Goal: Obtain resource: Obtain resource

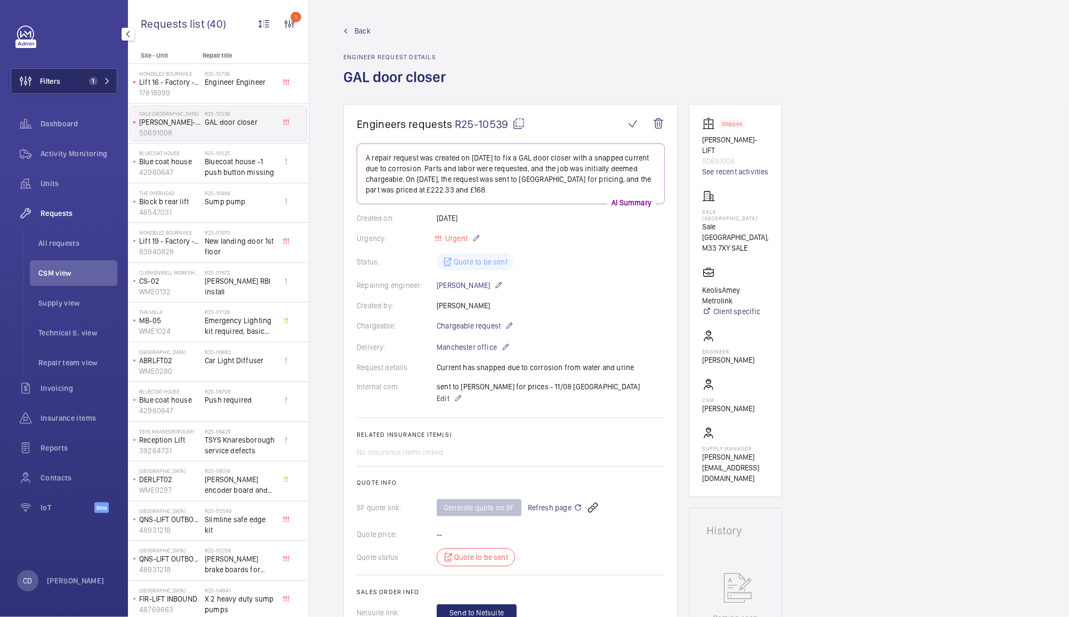
click at [57, 88] on span "Filters" at bounding box center [35, 81] width 49 height 26
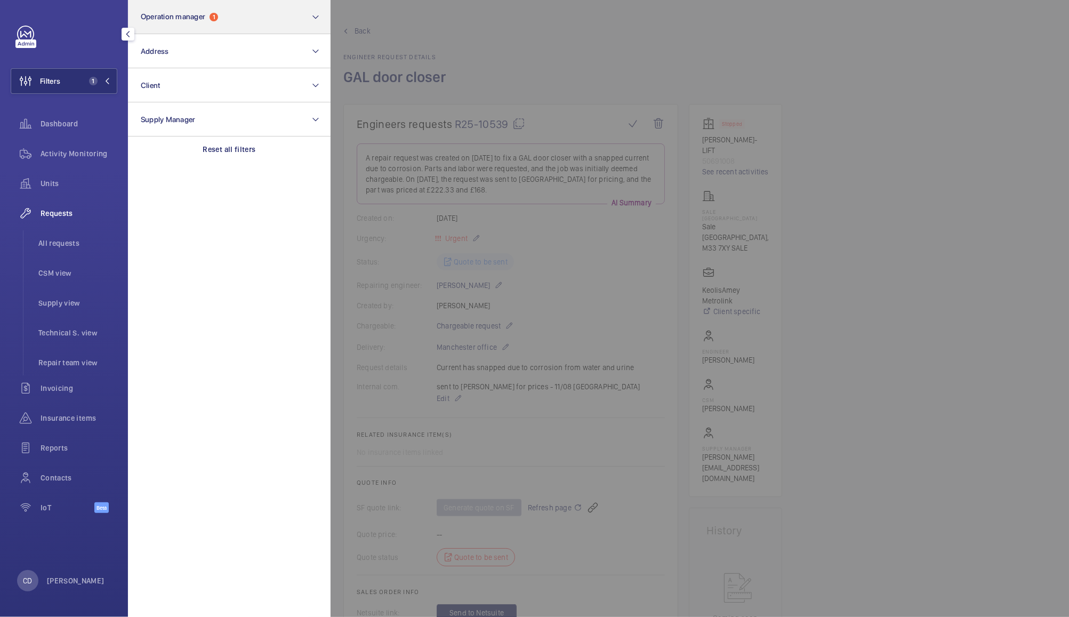
click at [207, 19] on span "Operation manager 1" at bounding box center [179, 16] width 77 height 9
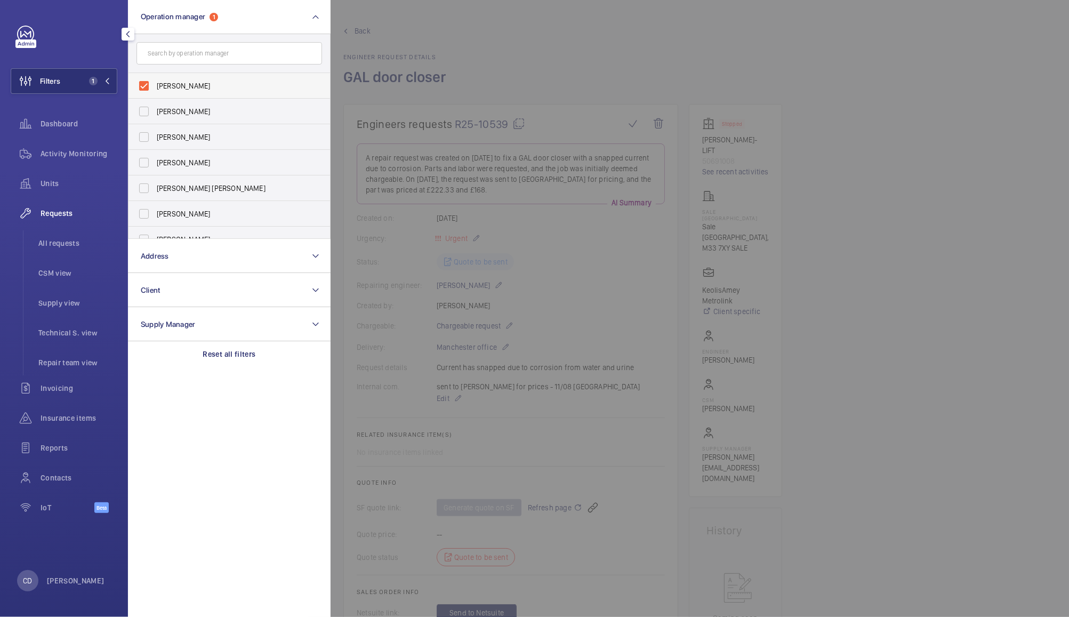
click at [192, 90] on span "[PERSON_NAME]" at bounding box center [230, 85] width 147 height 11
click at [155, 90] on input "[PERSON_NAME]" at bounding box center [143, 85] width 21 height 21
checkbox input "false"
click at [239, 54] on input "text" at bounding box center [229, 53] width 186 height 22
click at [586, 21] on div at bounding box center [864, 308] width 1069 height 617
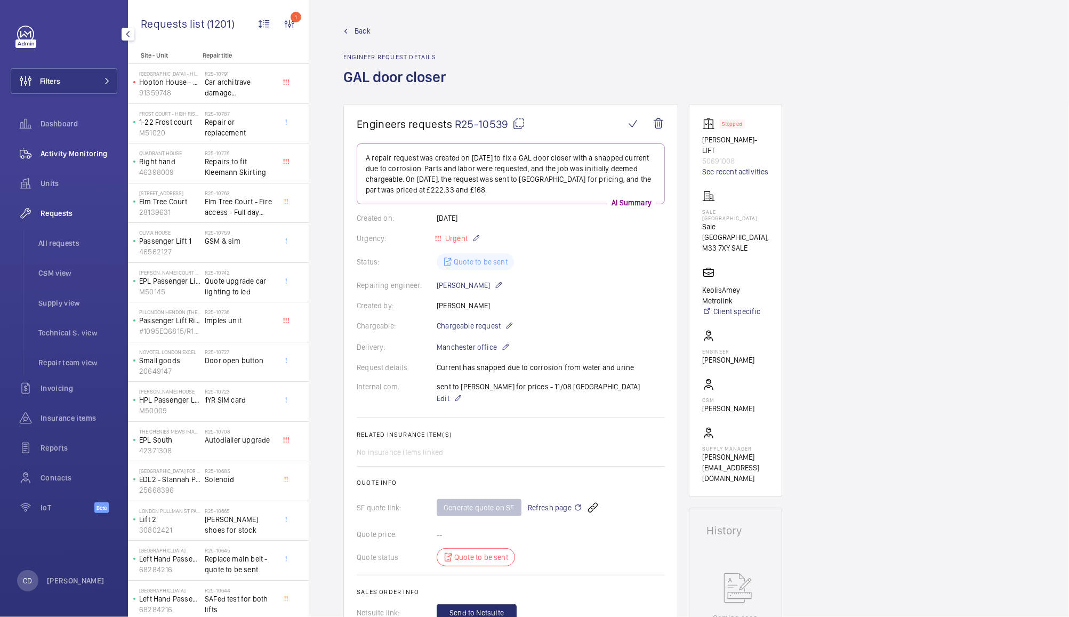
click at [68, 151] on span "Activity Monitoring" at bounding box center [79, 153] width 77 height 11
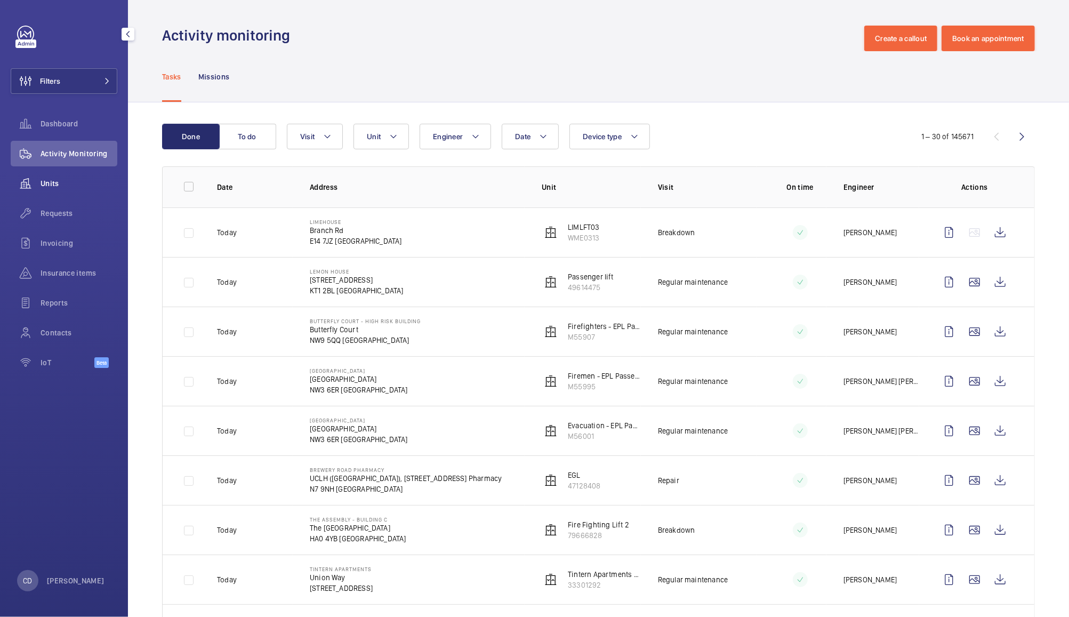
click at [40, 181] on wm-front-icon-button at bounding box center [26, 184] width 30 height 26
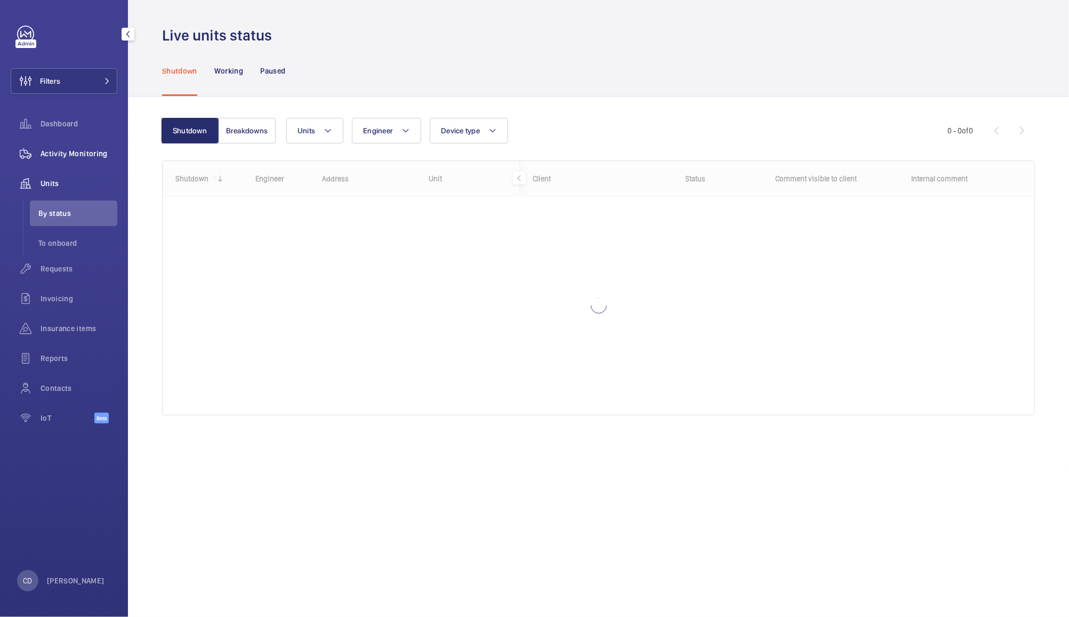
click at [83, 154] on span "Activity Monitoring" at bounding box center [79, 153] width 77 height 11
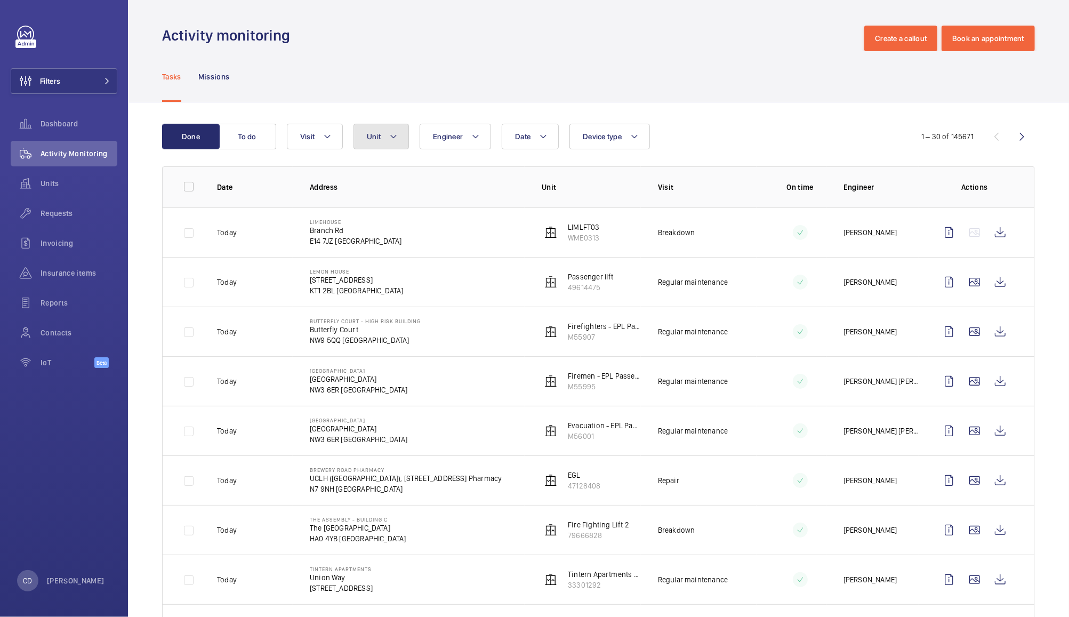
click at [383, 136] on button "Unit" at bounding box center [380, 137] width 55 height 26
type input "morec"
click at [446, 233] on span "Lift 1 (2FLR) 4VPA, 87818585" at bounding box center [466, 234] width 124 height 11
click at [387, 233] on input "Lift 1 (2FLR) 4VPA, 87818585" at bounding box center [376, 234] width 21 height 21
checkbox input "true"
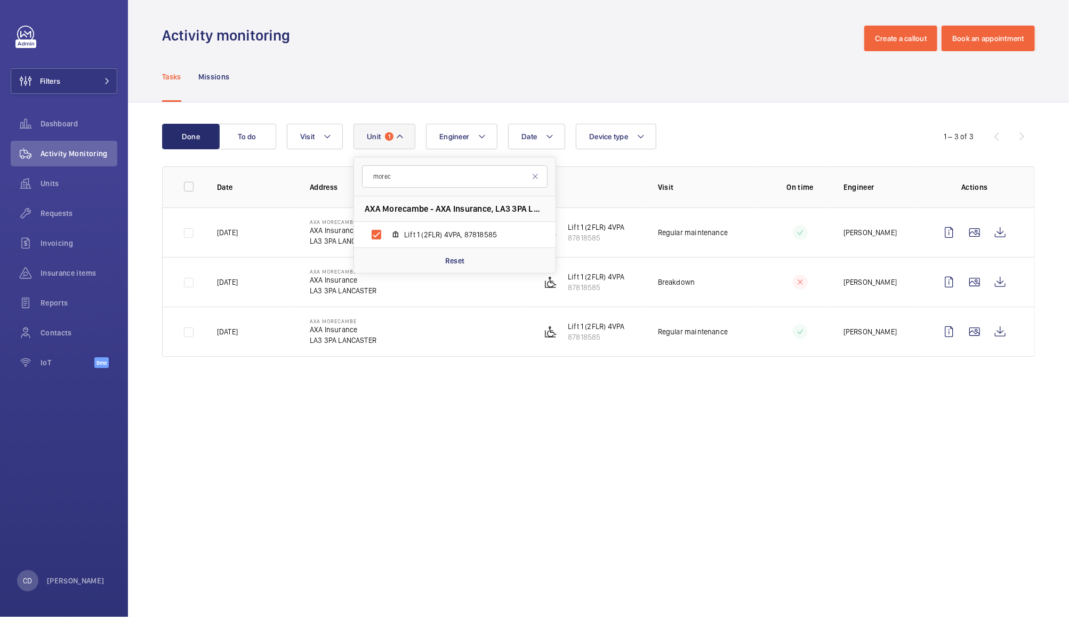
click at [701, 85] on div "Tasks Missions" at bounding box center [598, 76] width 873 height 51
click at [1002, 231] on wm-front-icon-button at bounding box center [1000, 233] width 26 height 26
click at [389, 136] on span "1" at bounding box center [389, 136] width 9 height 9
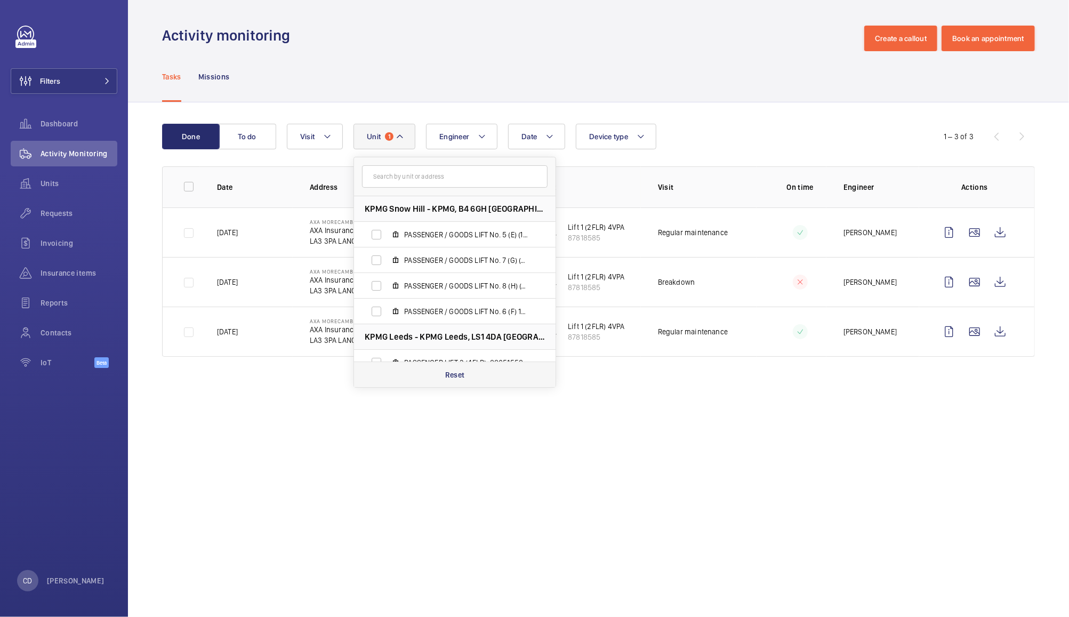
click at [471, 382] on div "Reset" at bounding box center [454, 374] width 201 height 26
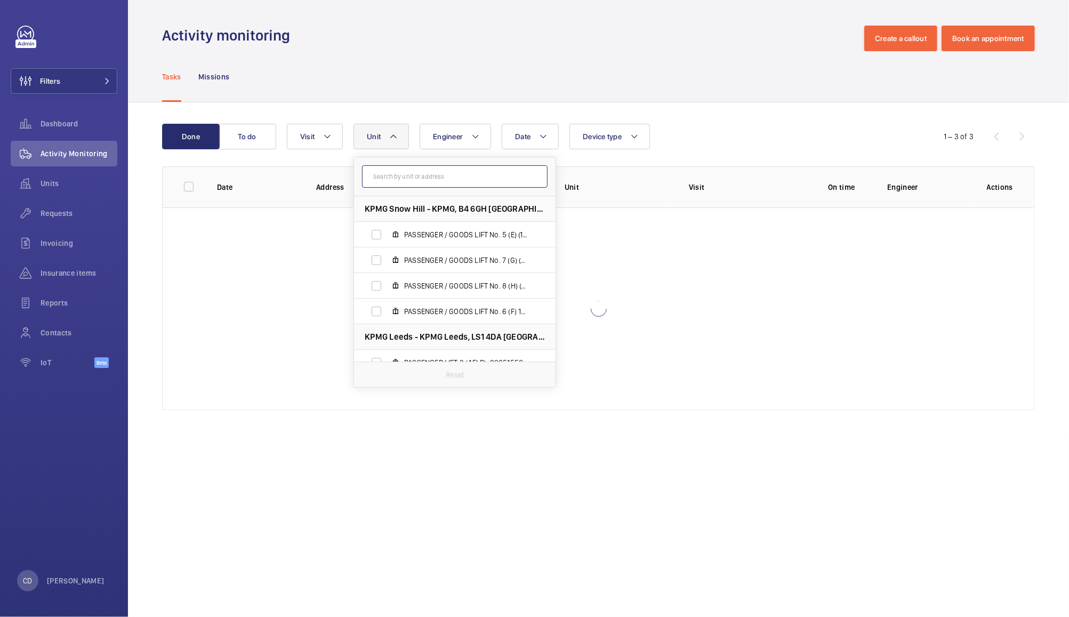
click at [457, 176] on input "text" at bounding box center [455, 176] width 186 height 22
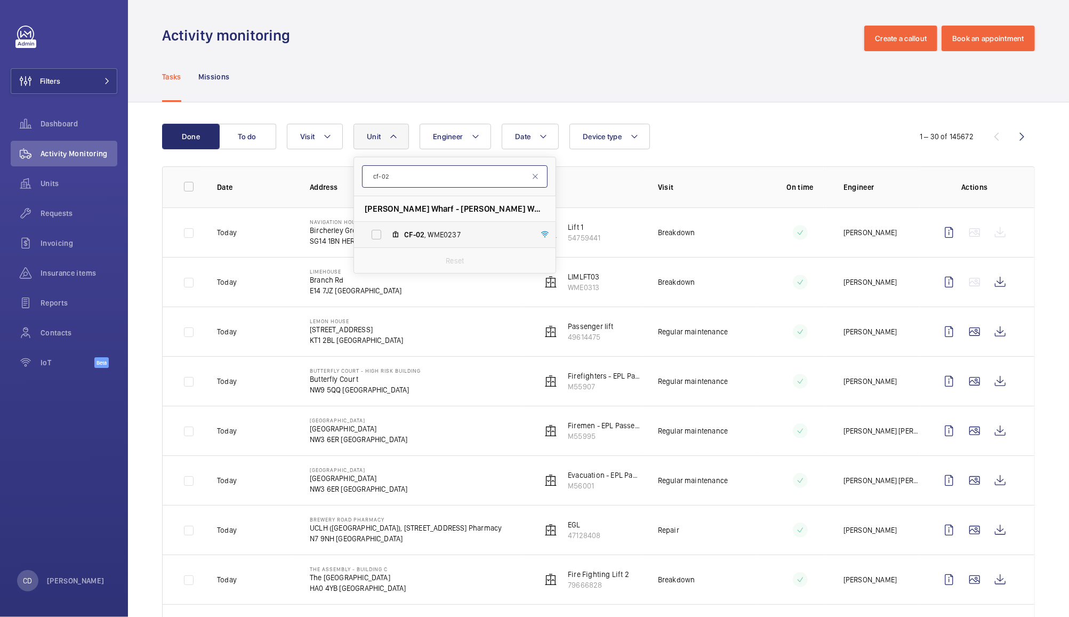
type input "cf-02"
click at [444, 234] on span "CF-02 , WME0237" at bounding box center [466, 234] width 124 height 11
click at [387, 234] on input "CF-02 , WME0237" at bounding box center [376, 234] width 21 height 21
checkbox input "true"
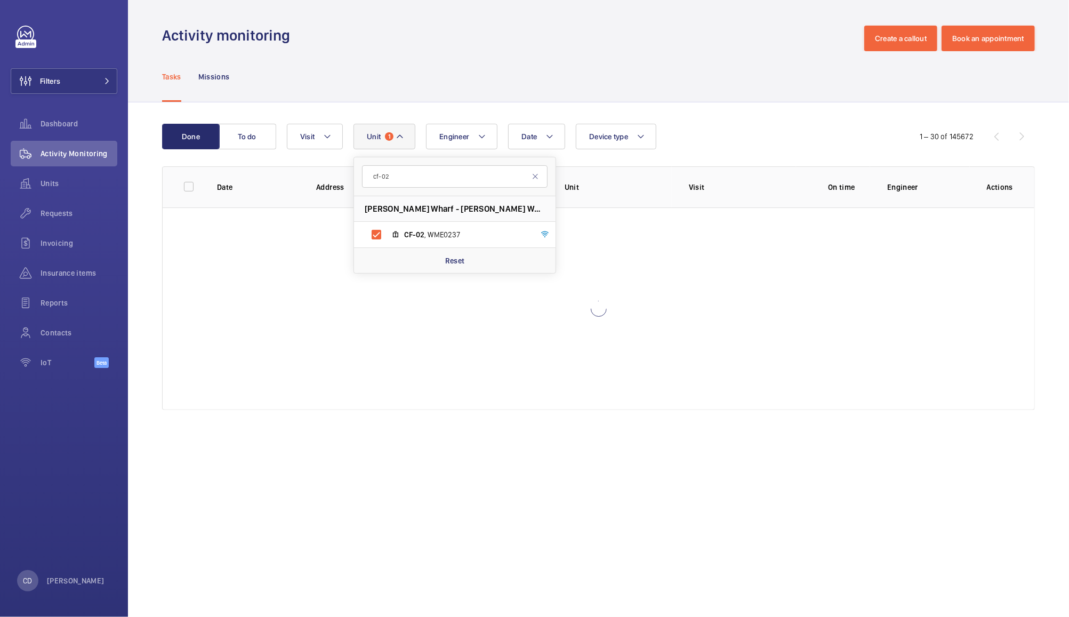
click at [733, 86] on div "Tasks Missions" at bounding box center [598, 76] width 873 height 51
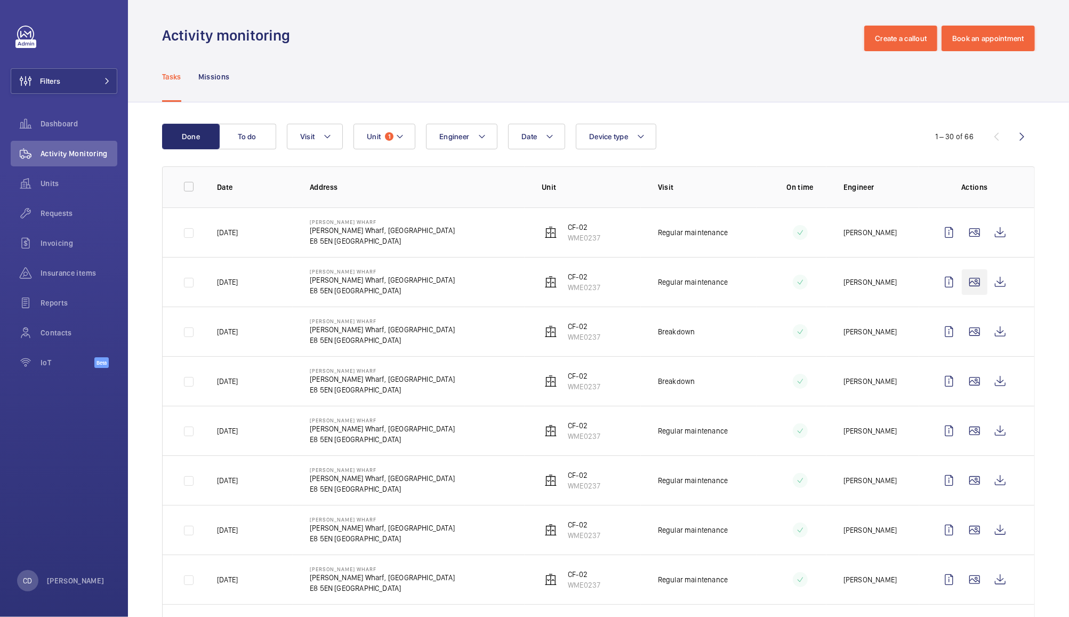
click at [962, 282] on wm-front-icon-button at bounding box center [975, 282] width 26 height 26
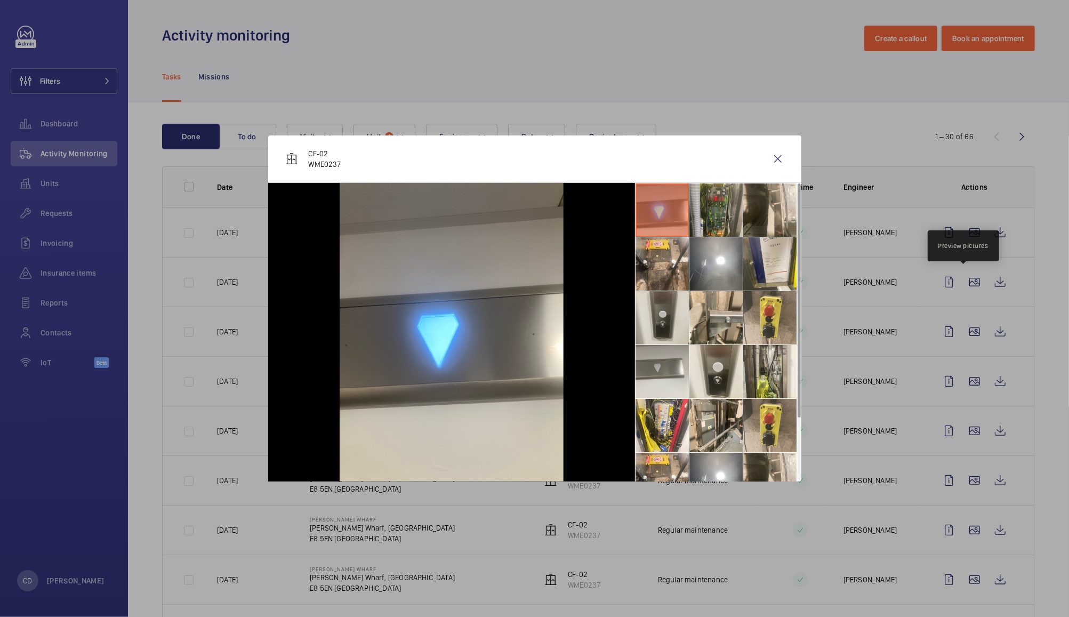
click at [706, 231] on li at bounding box center [715, 209] width 53 height 53
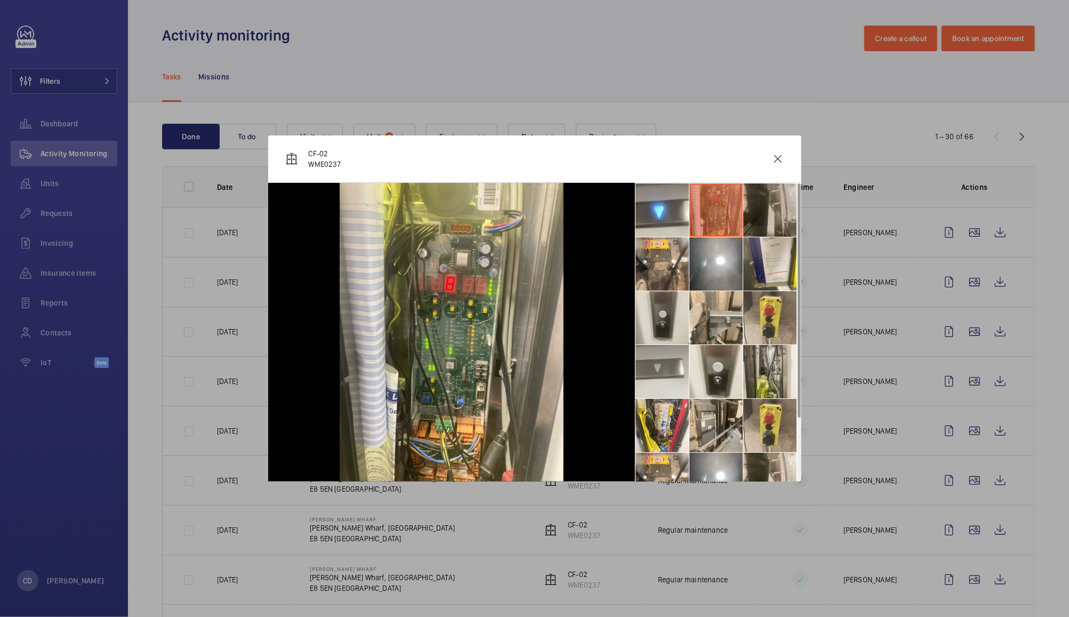
click at [767, 209] on li at bounding box center [769, 209] width 53 height 53
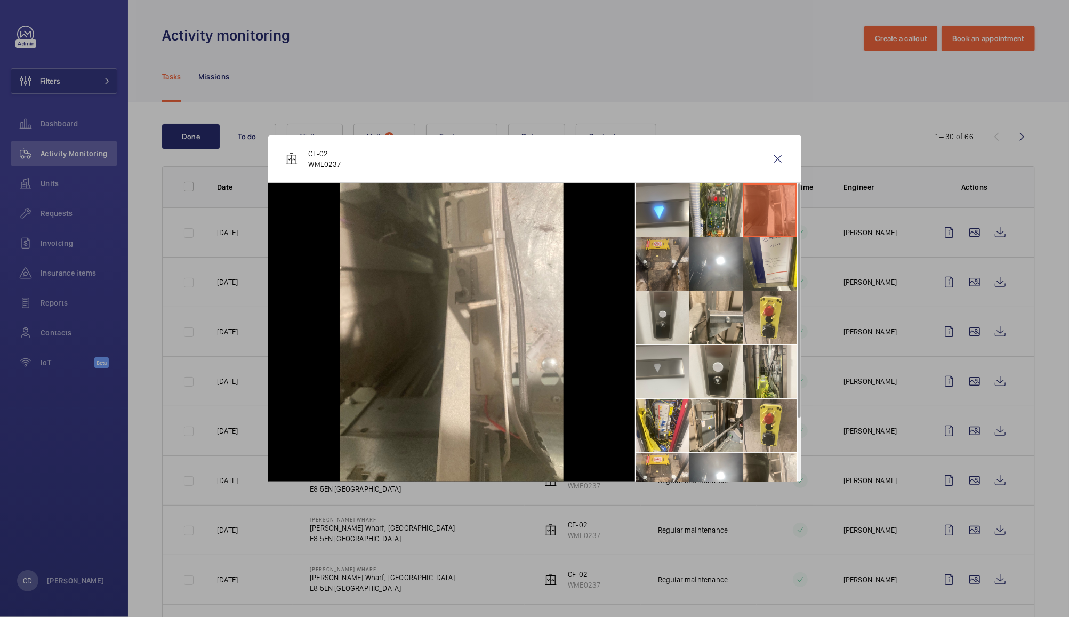
click at [660, 262] on li at bounding box center [661, 263] width 53 height 53
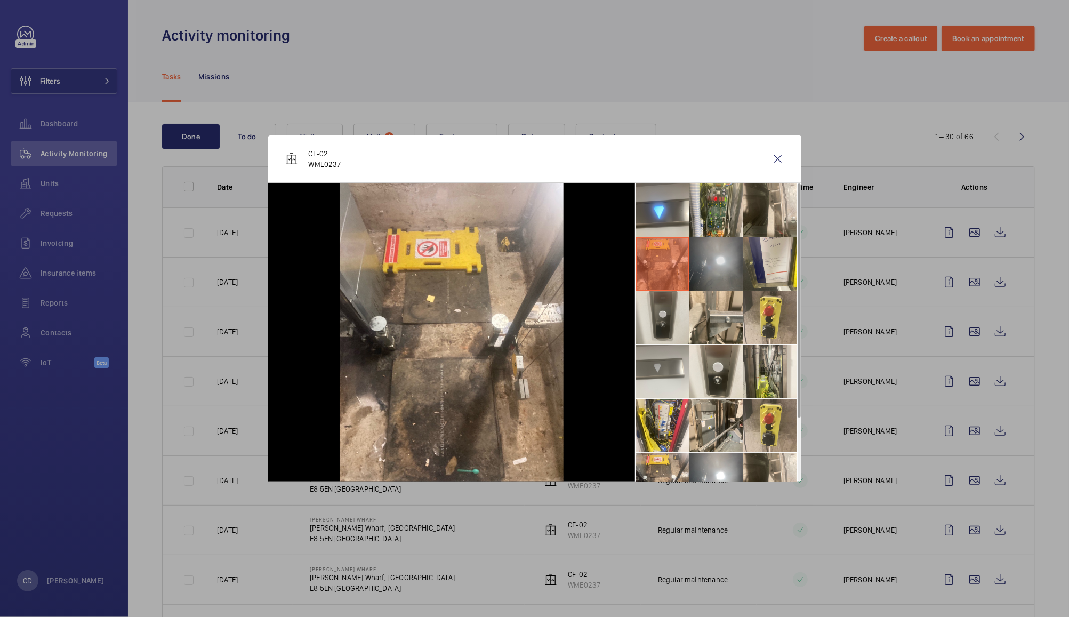
click at [716, 264] on li at bounding box center [715, 263] width 53 height 53
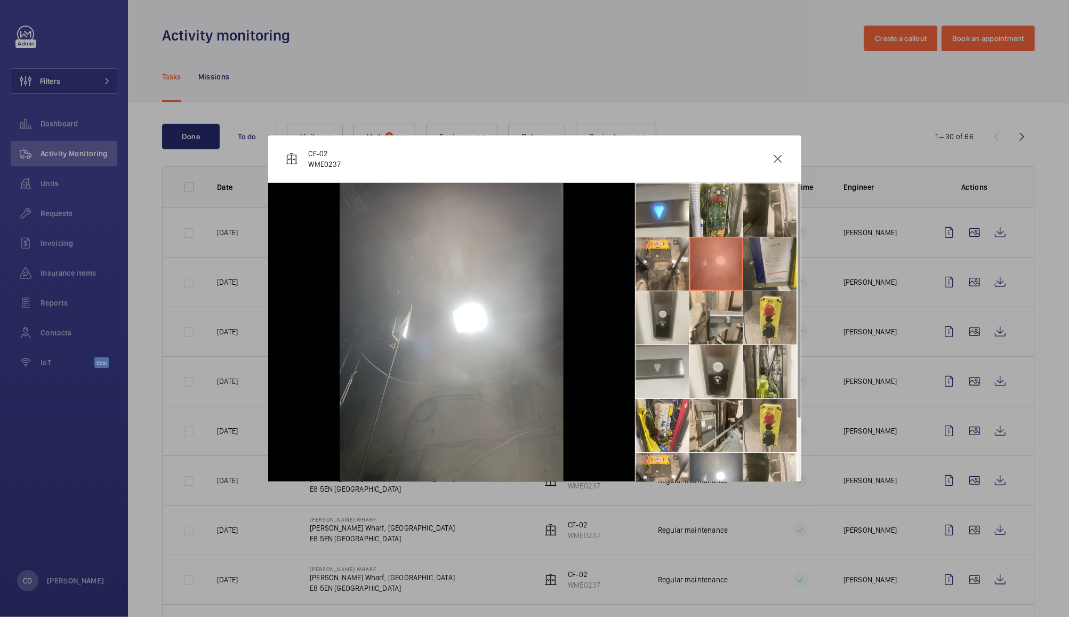
click at [755, 262] on li at bounding box center [769, 263] width 53 height 53
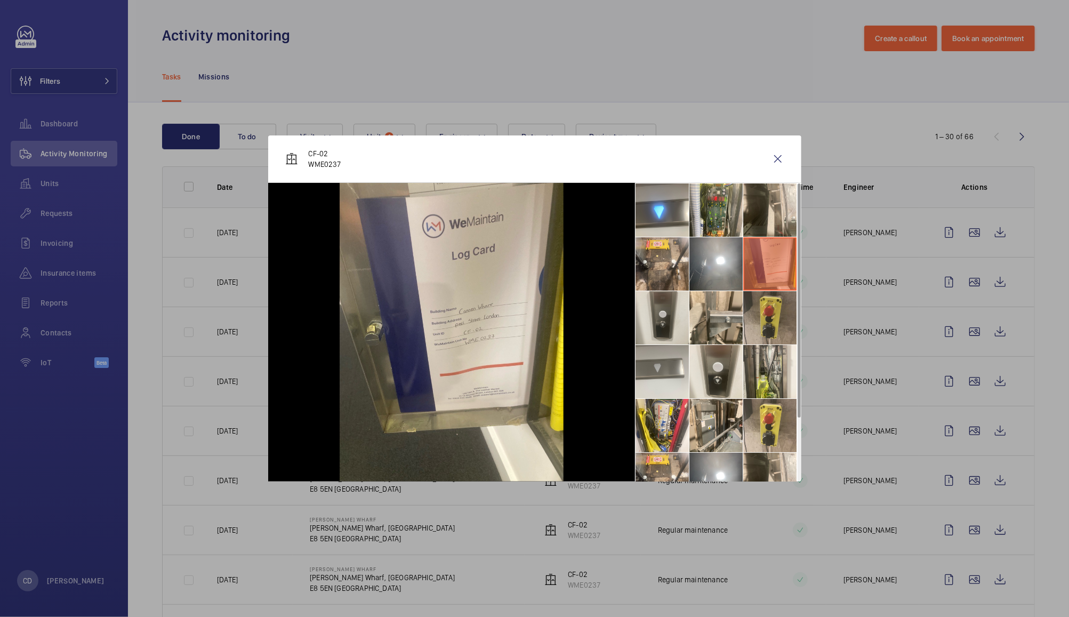
click at [761, 324] on li at bounding box center [769, 317] width 53 height 53
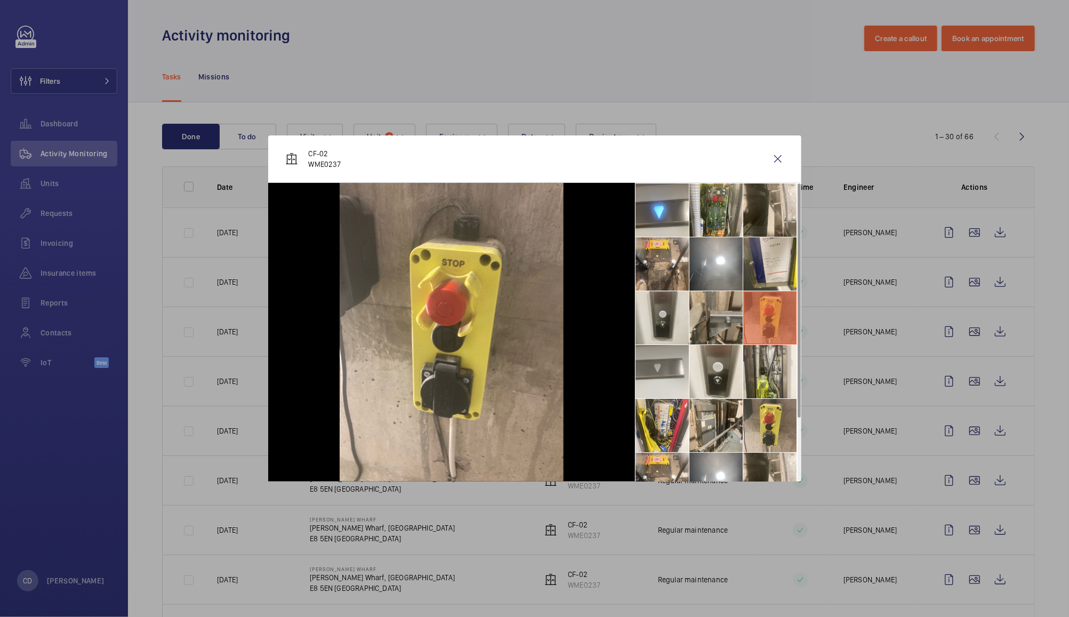
click at [714, 327] on li at bounding box center [715, 317] width 53 height 53
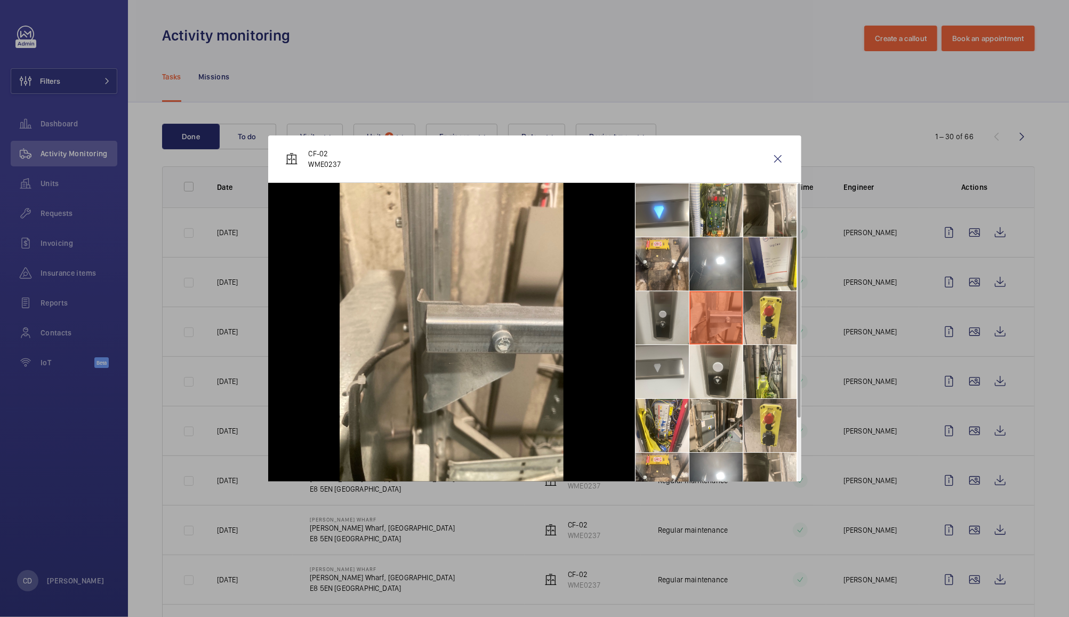
click at [667, 336] on li at bounding box center [661, 317] width 53 height 53
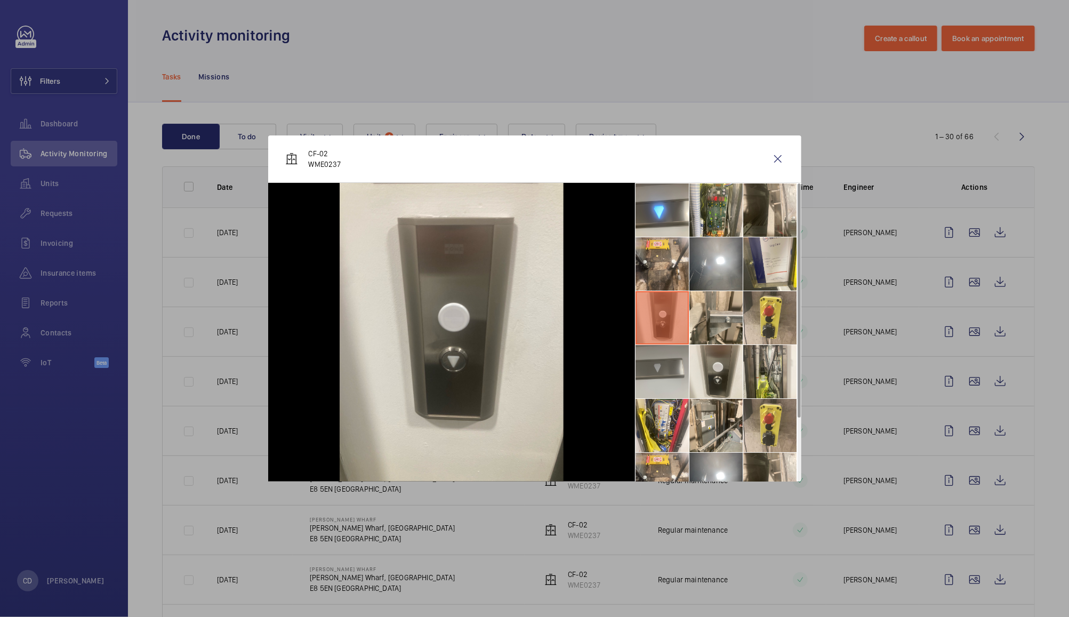
click at [663, 381] on li at bounding box center [661, 371] width 53 height 53
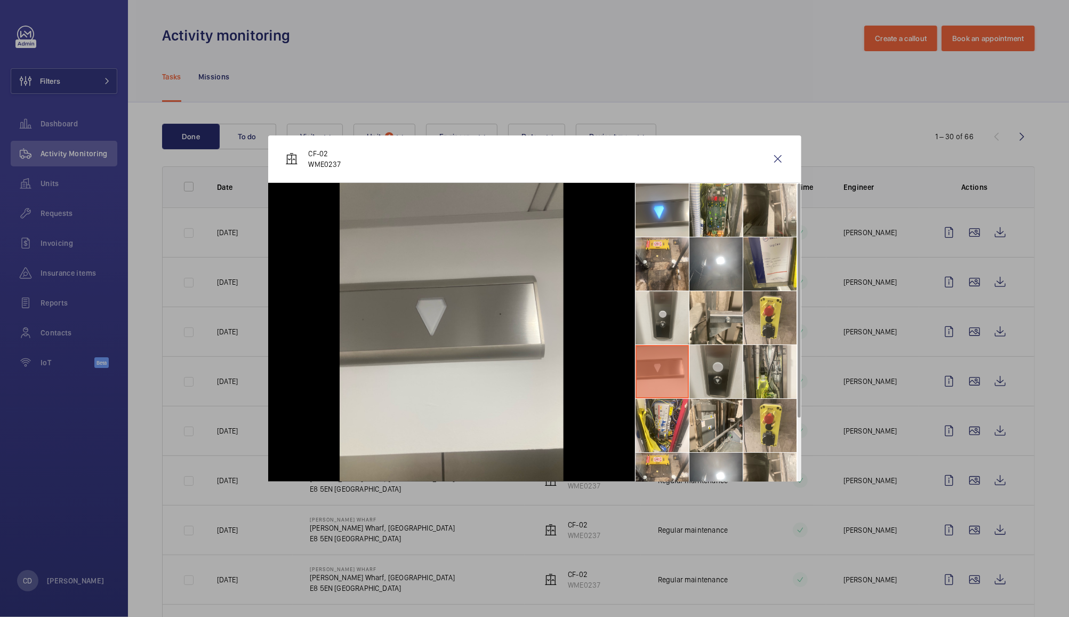
click at [717, 376] on li at bounding box center [715, 371] width 53 height 53
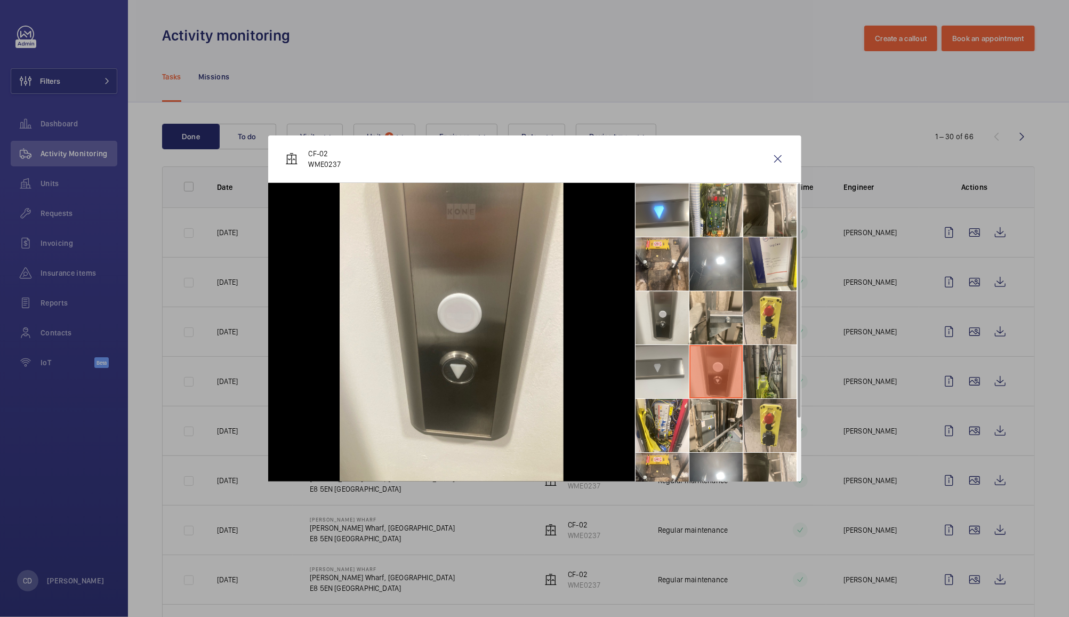
click at [771, 377] on li at bounding box center [769, 371] width 53 height 53
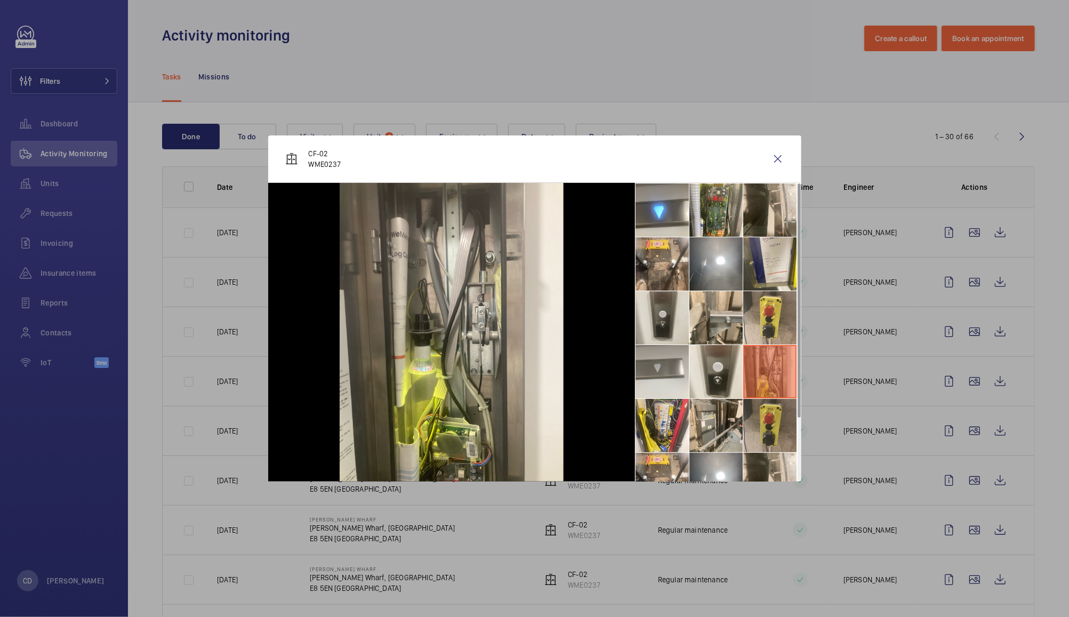
click at [768, 422] on li at bounding box center [769, 425] width 53 height 53
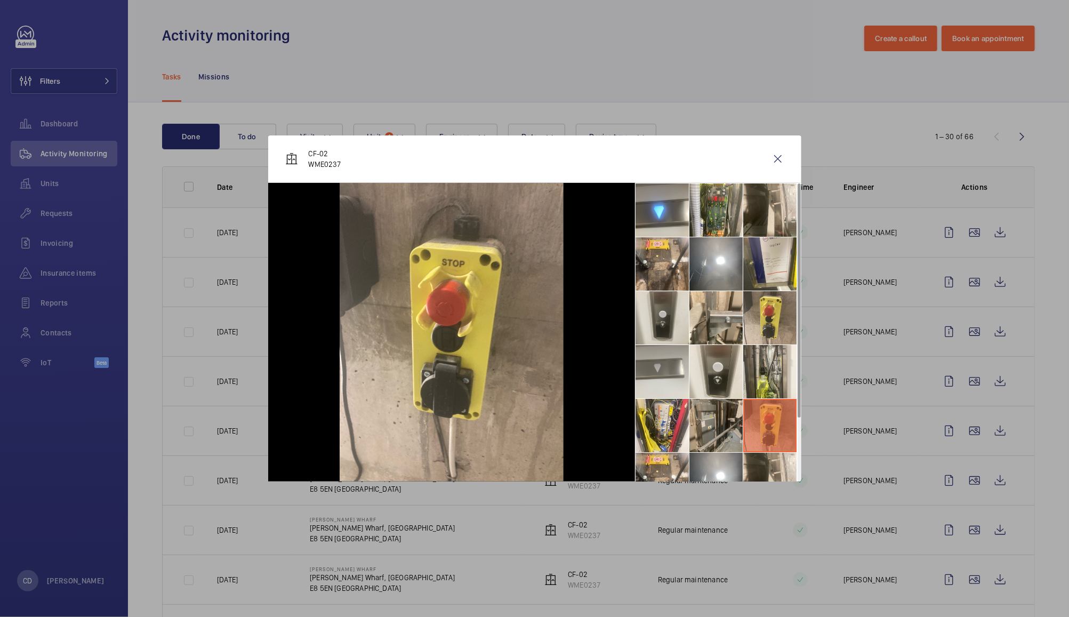
click at [714, 431] on li at bounding box center [715, 425] width 53 height 53
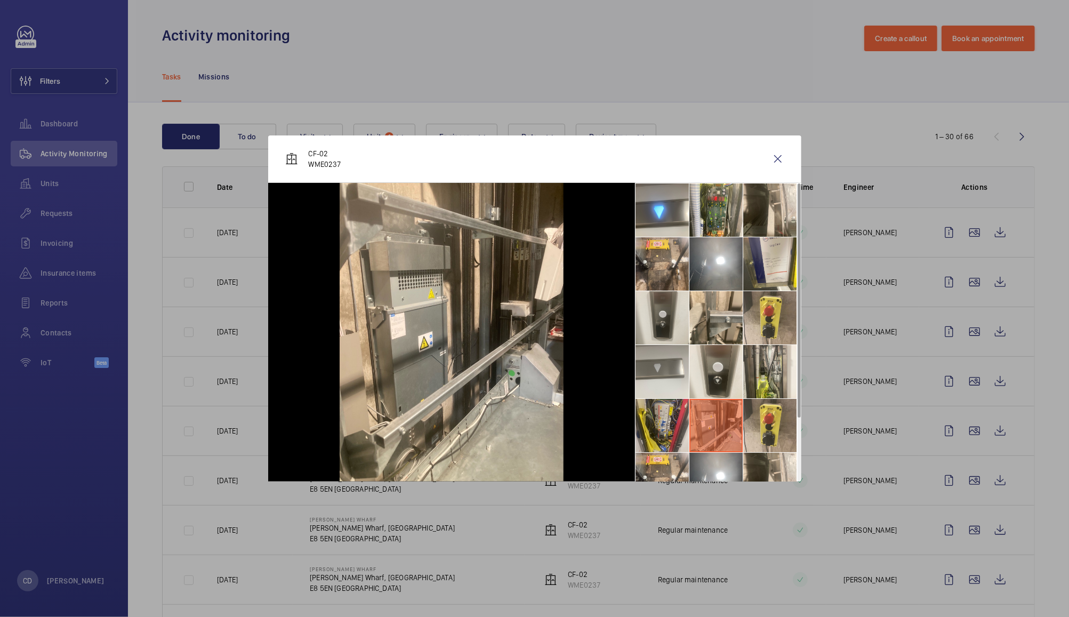
click at [657, 429] on li at bounding box center [661, 425] width 53 height 53
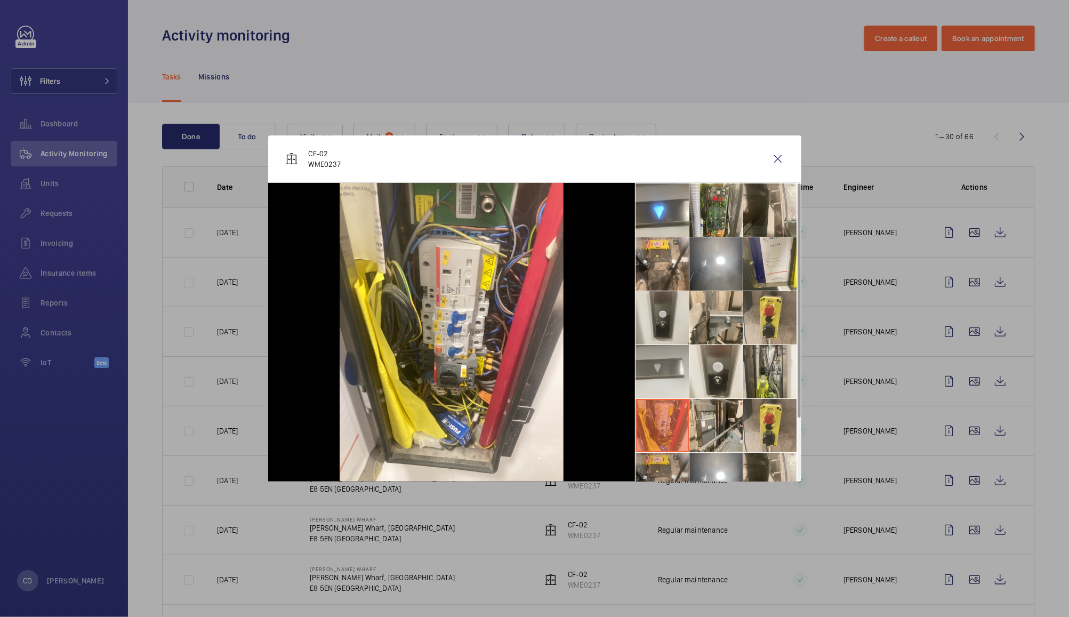
click at [665, 469] on li at bounding box center [661, 479] width 53 height 53
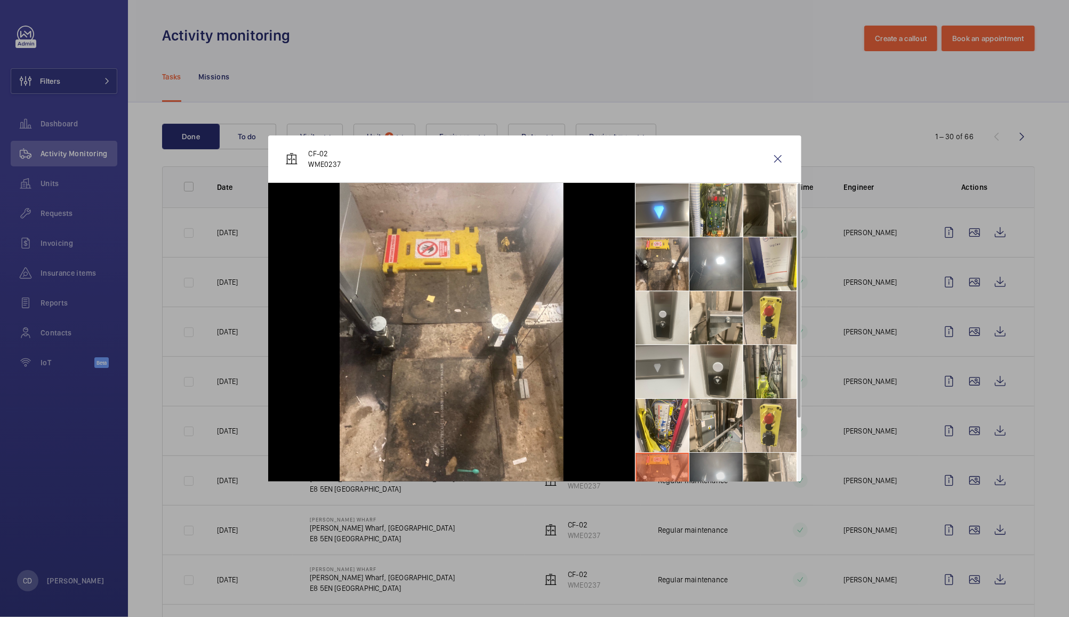
click at [712, 469] on li at bounding box center [715, 479] width 53 height 53
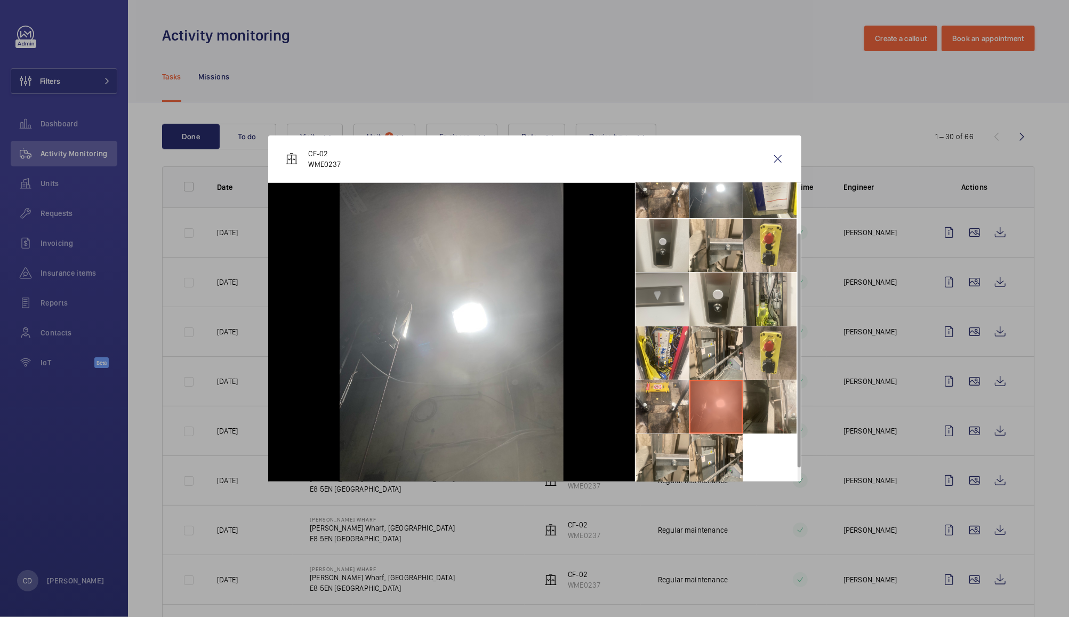
scroll to position [78, 0]
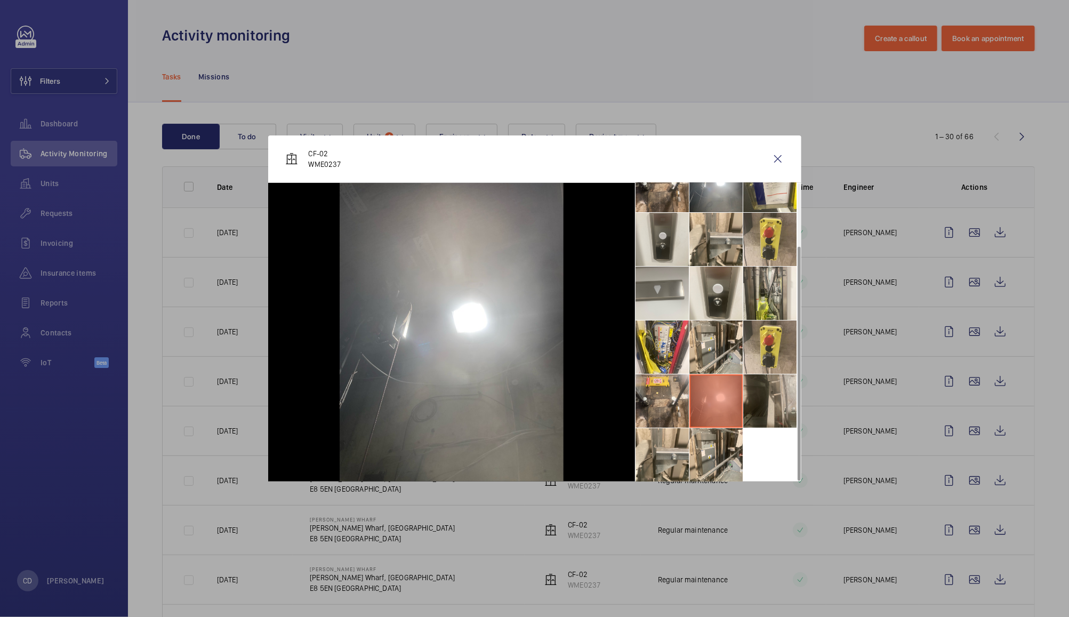
click at [772, 409] on li at bounding box center [769, 400] width 53 height 53
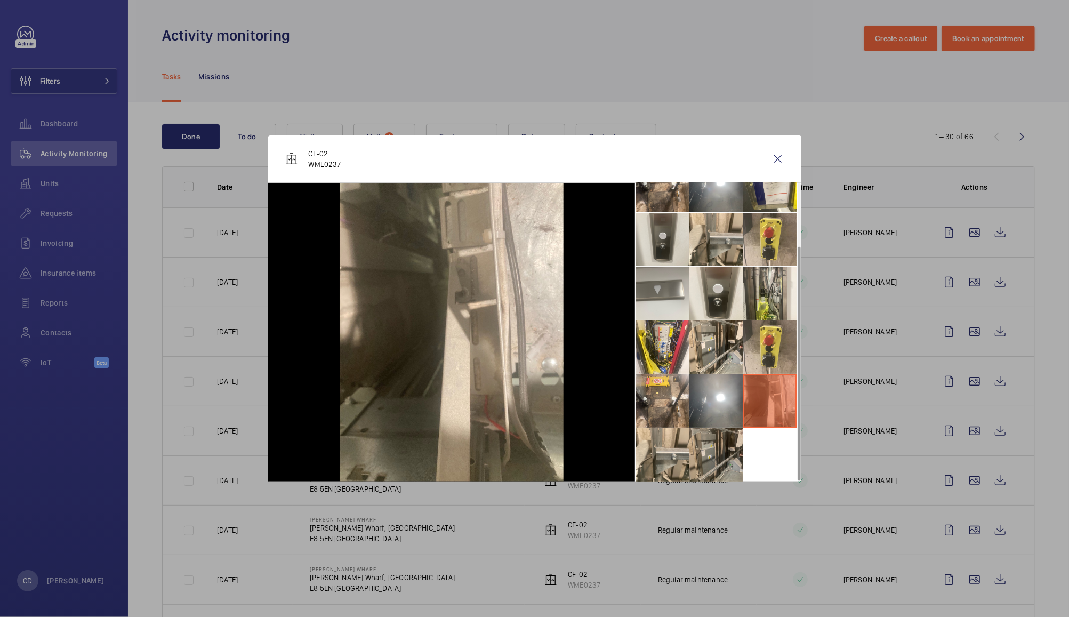
click at [716, 459] on li at bounding box center [715, 454] width 53 height 53
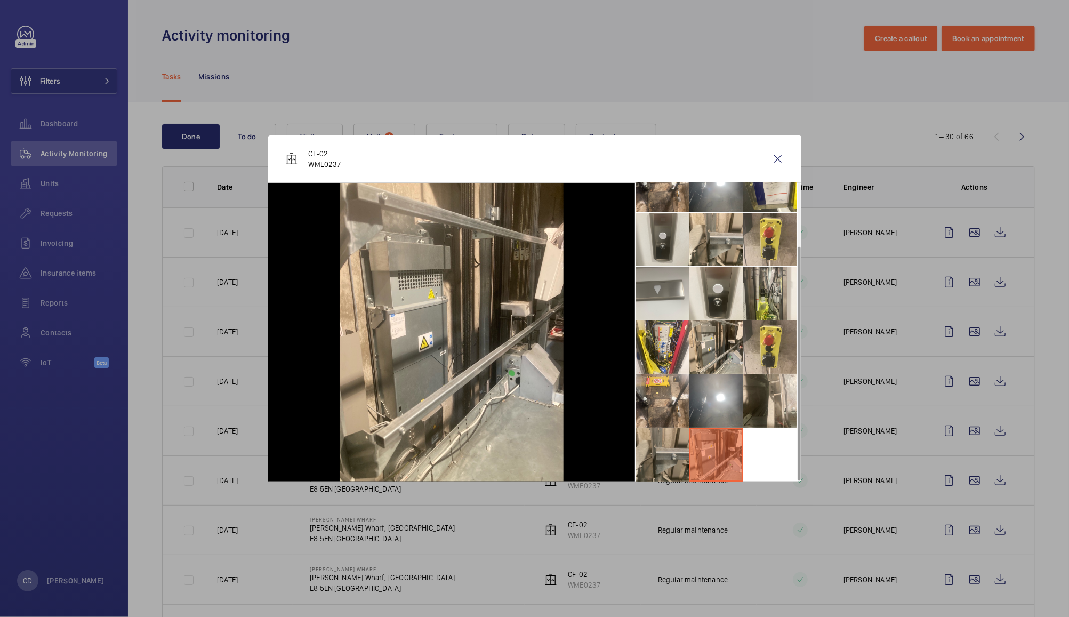
click at [673, 463] on li at bounding box center [661, 454] width 53 height 53
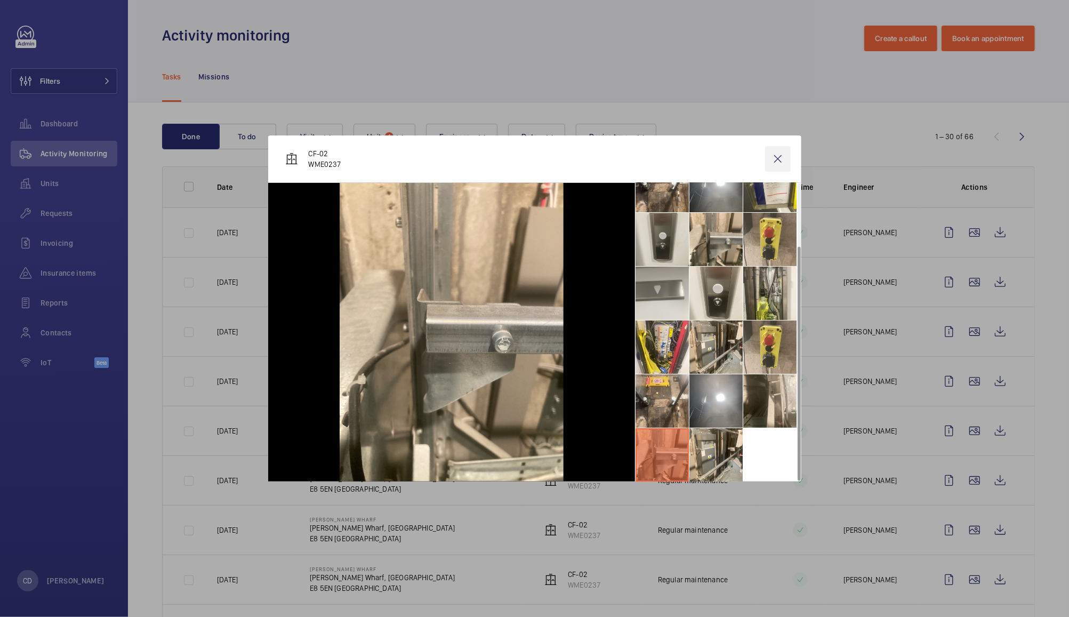
click at [778, 162] on wm-front-icon-button at bounding box center [778, 159] width 26 height 26
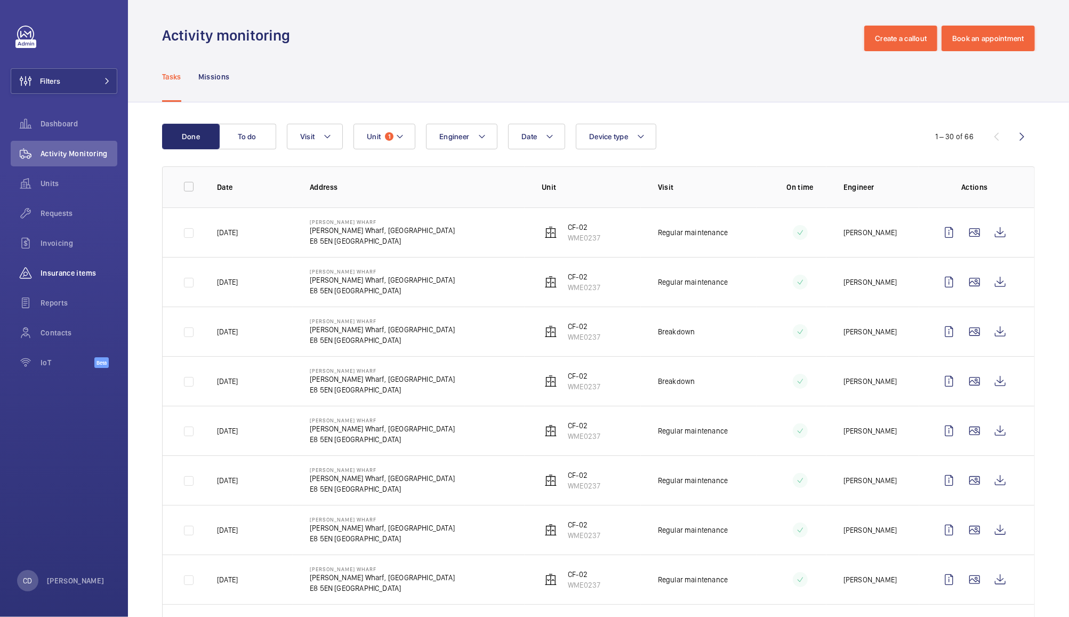
click at [69, 272] on span "Insurance items" at bounding box center [79, 273] width 77 height 11
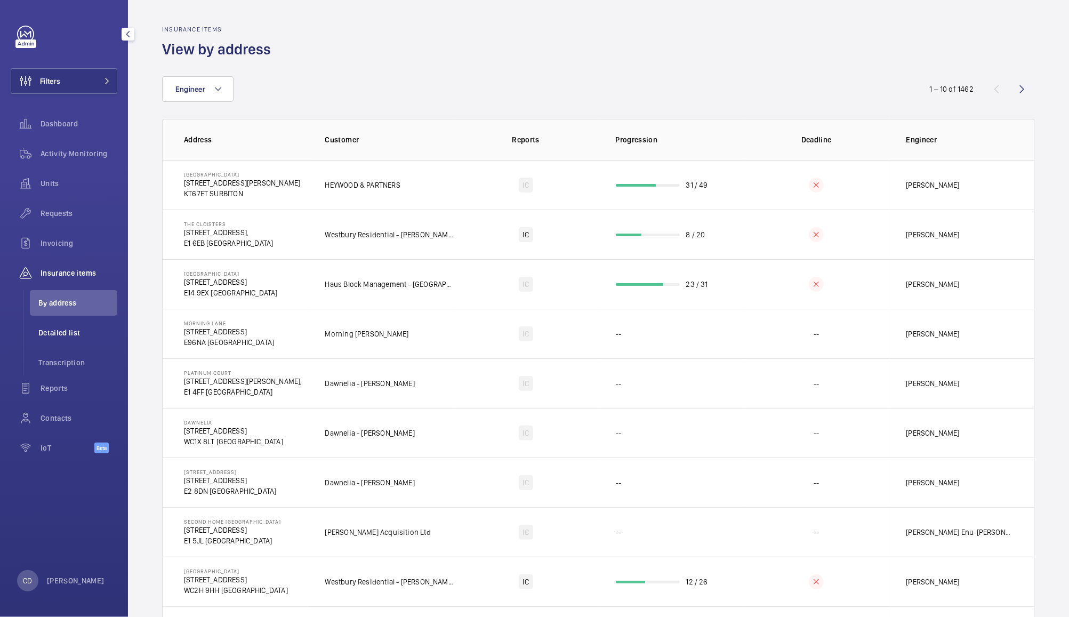
click at [64, 333] on span "Detailed list" at bounding box center [77, 332] width 79 height 11
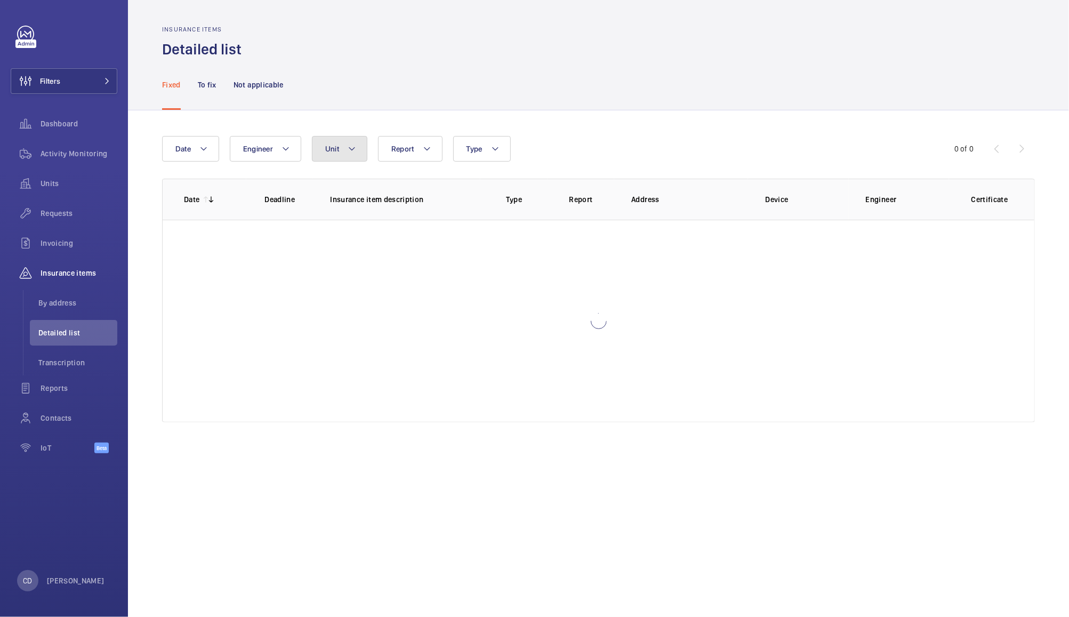
click at [350, 157] on button "Unit" at bounding box center [339, 149] width 55 height 26
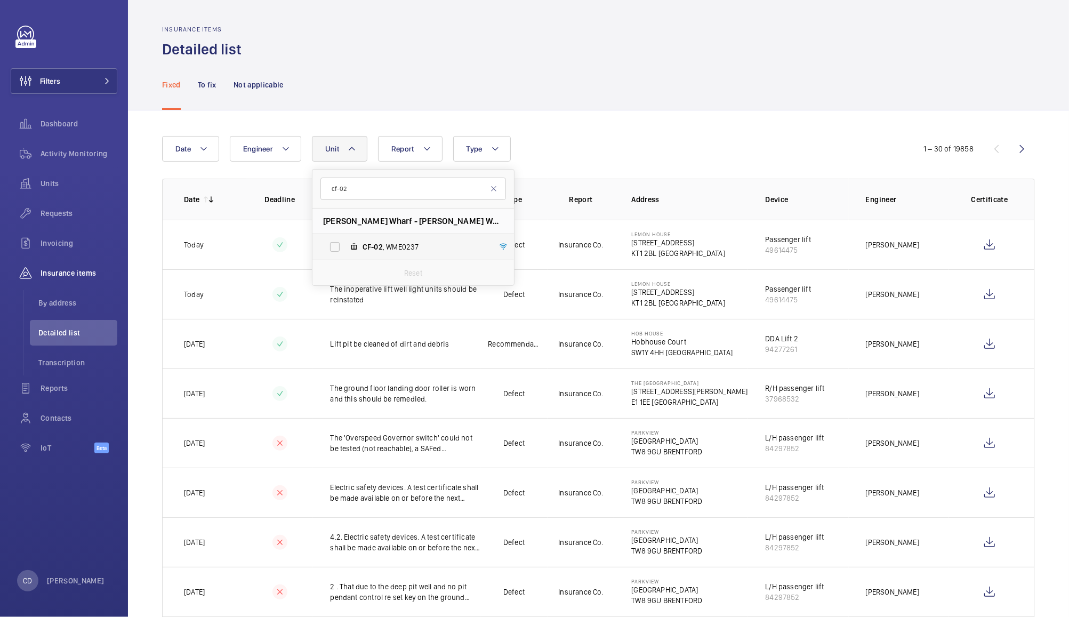
type input "cf-02"
click at [397, 252] on span "CF-02 , WME0237" at bounding box center [424, 246] width 124 height 11
click at [345, 252] on input "CF-02 , WME0237" at bounding box center [334, 246] width 21 height 21
checkbox input "true"
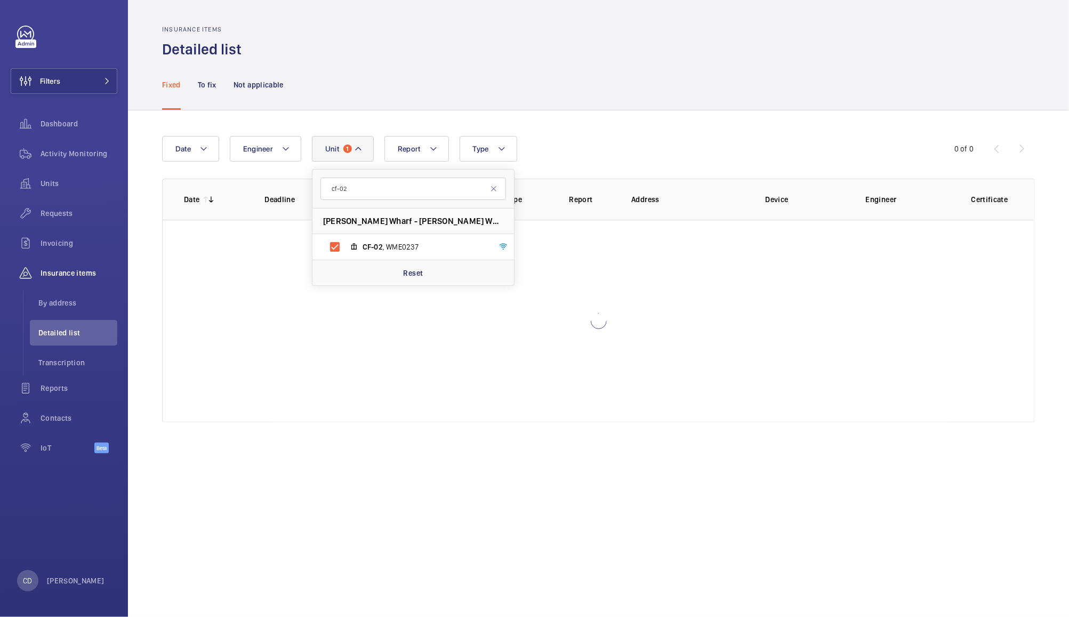
click at [633, 102] on div "Fixed To fix Not applicable" at bounding box center [598, 84] width 873 height 51
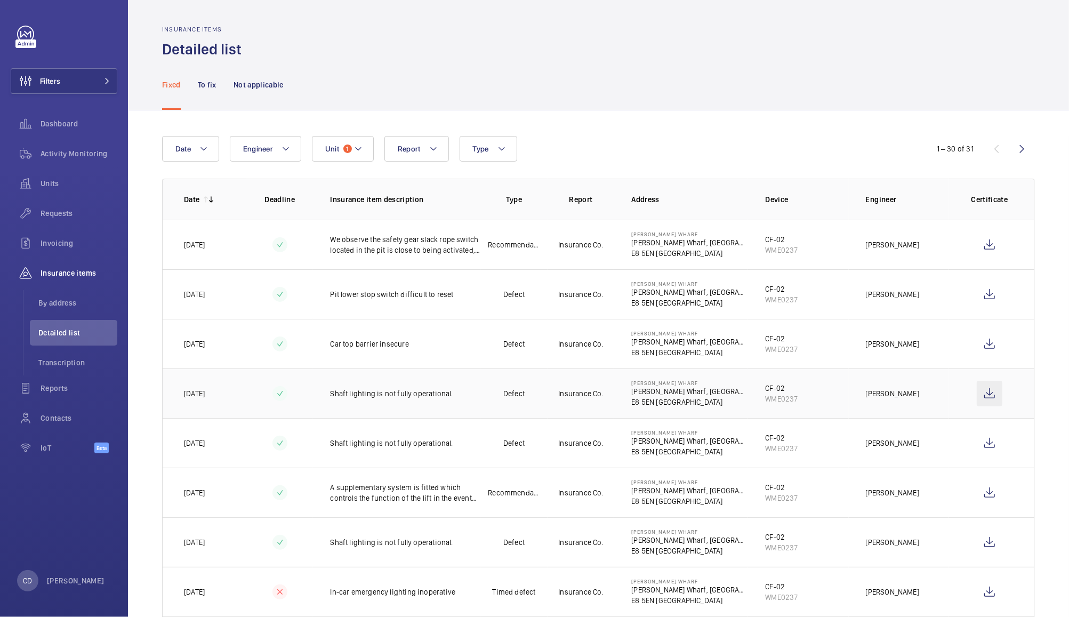
click at [980, 398] on wm-front-icon-button at bounding box center [990, 394] width 26 height 26
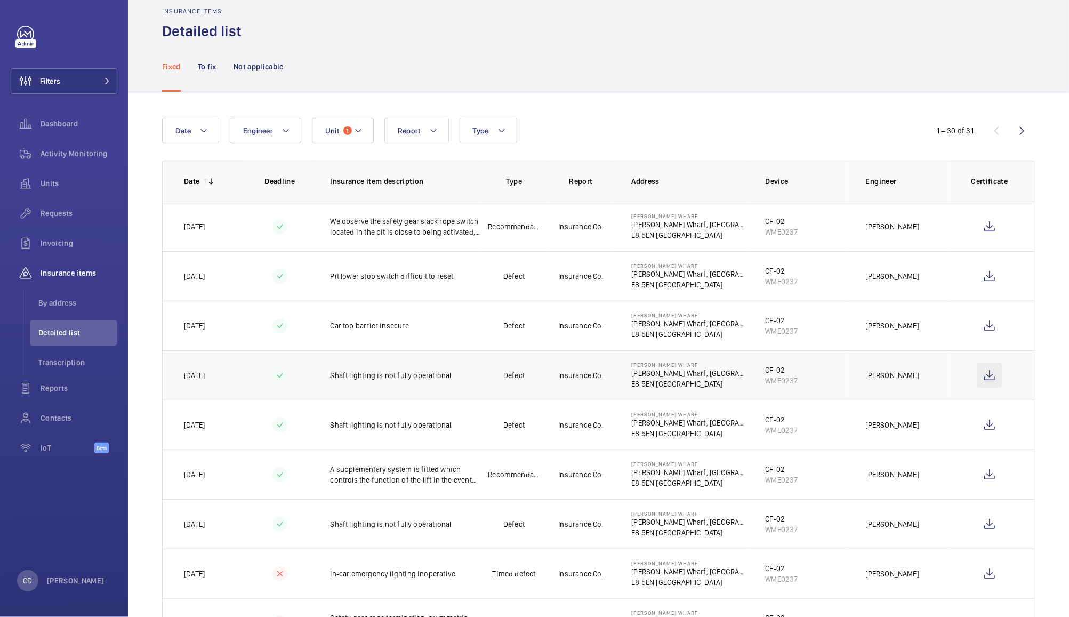
scroll to position [13, 0]
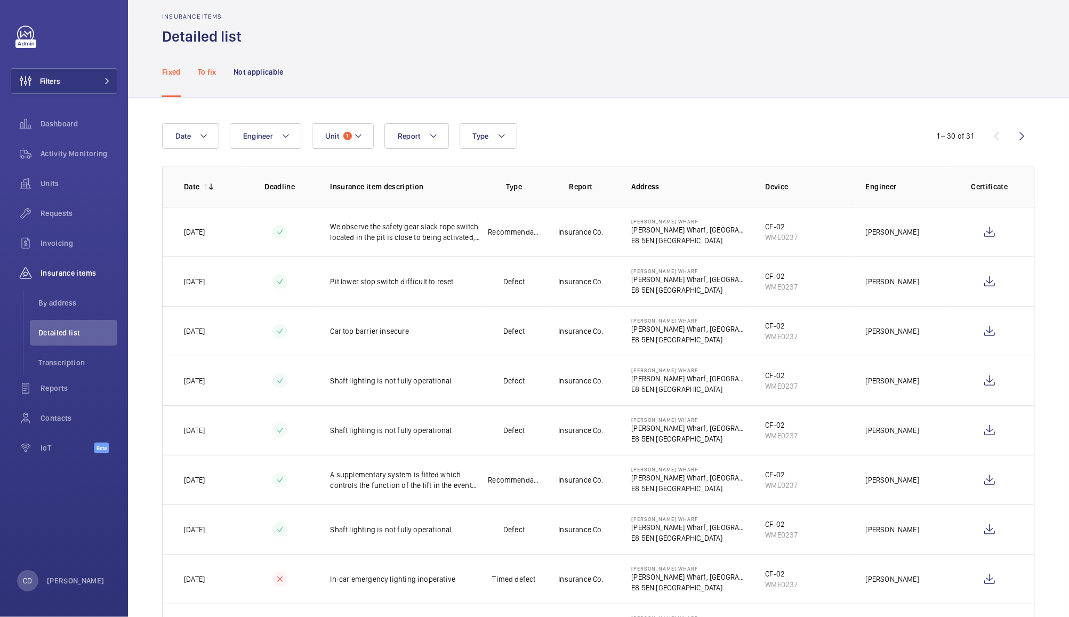
click at [205, 83] on div "To fix" at bounding box center [207, 71] width 19 height 51
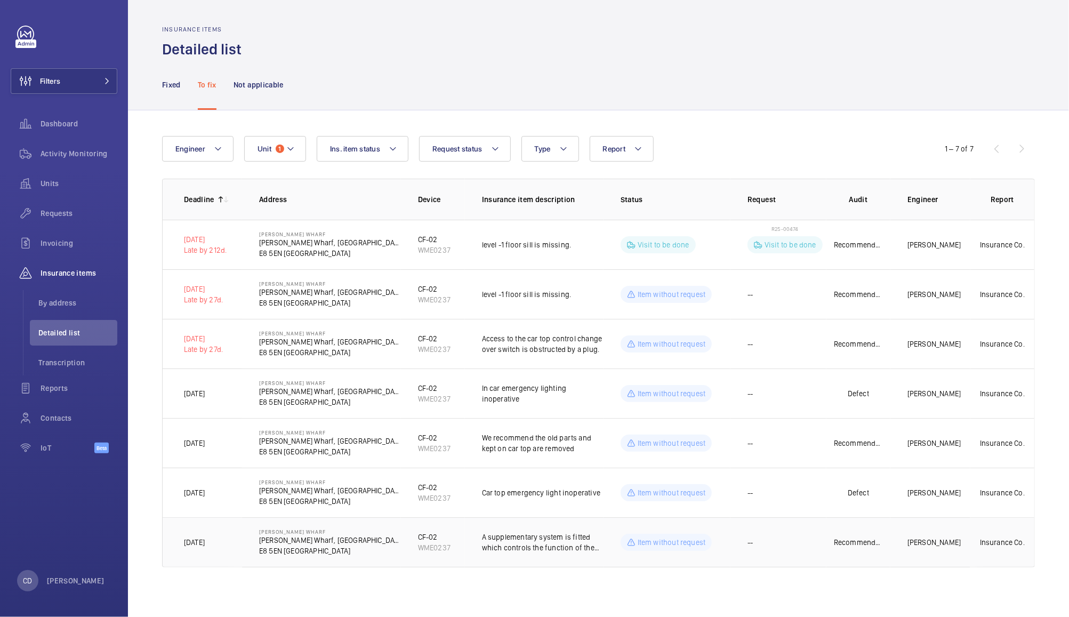
click at [551, 550] on p "A supplementary system is fitted which controls the function of the lift in the…" at bounding box center [543, 541] width 122 height 21
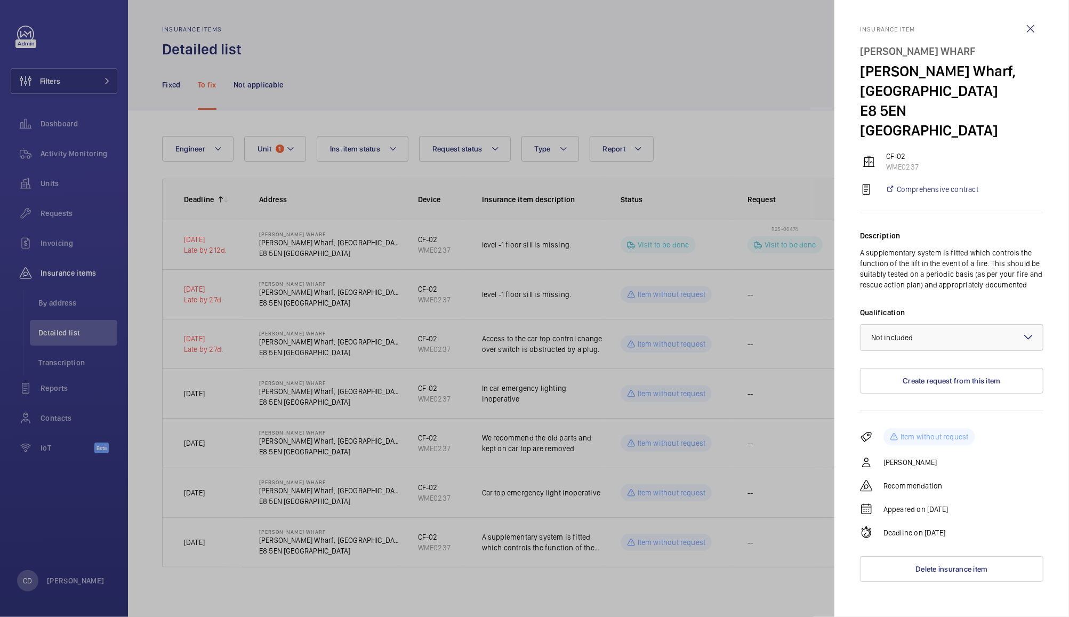
click at [435, 82] on div at bounding box center [534, 308] width 1069 height 617
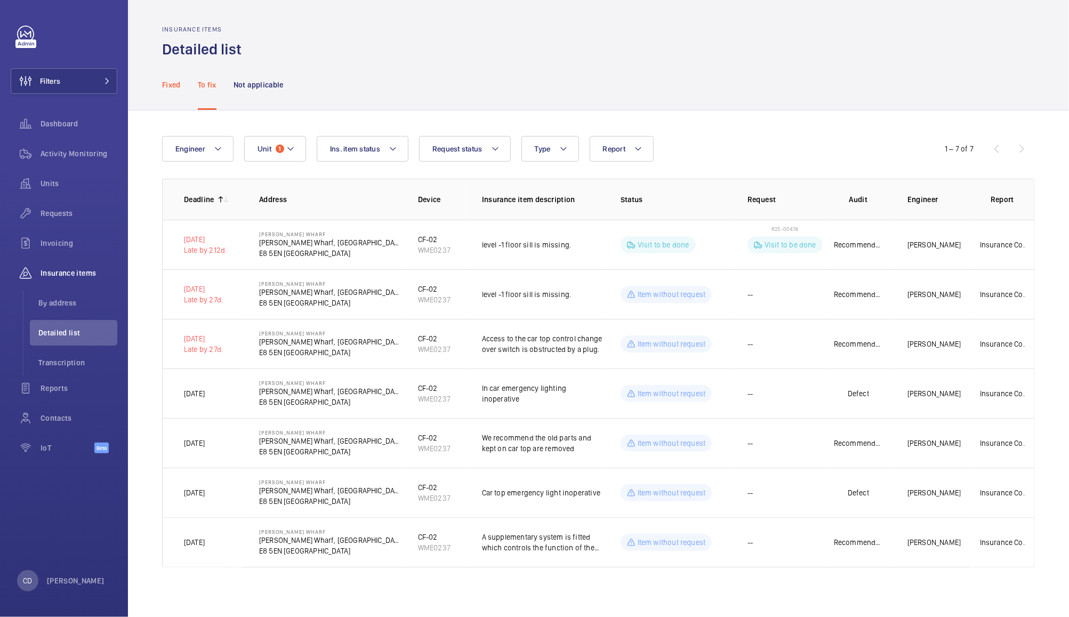
click at [165, 86] on p "Fixed" at bounding box center [171, 84] width 19 height 11
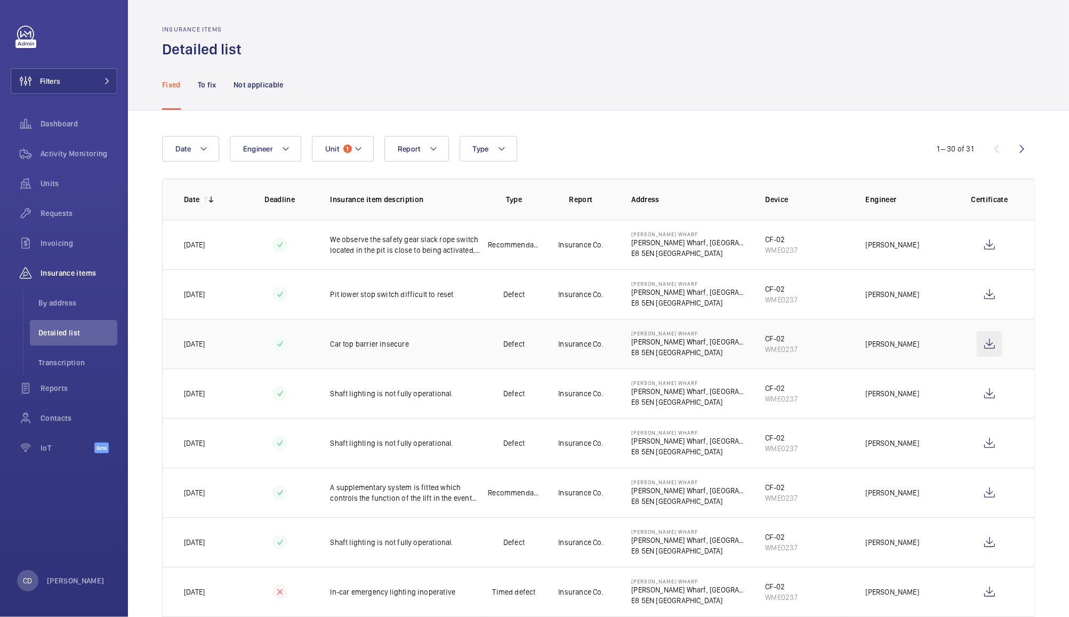
click at [977, 346] on wm-front-icon-button at bounding box center [990, 344] width 26 height 26
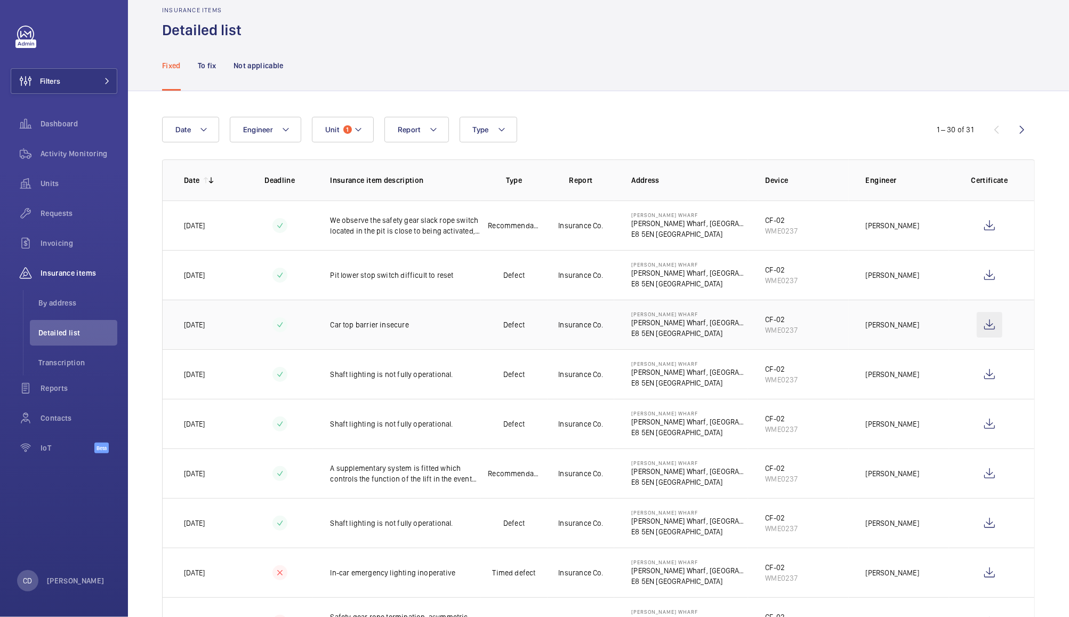
scroll to position [22, 0]
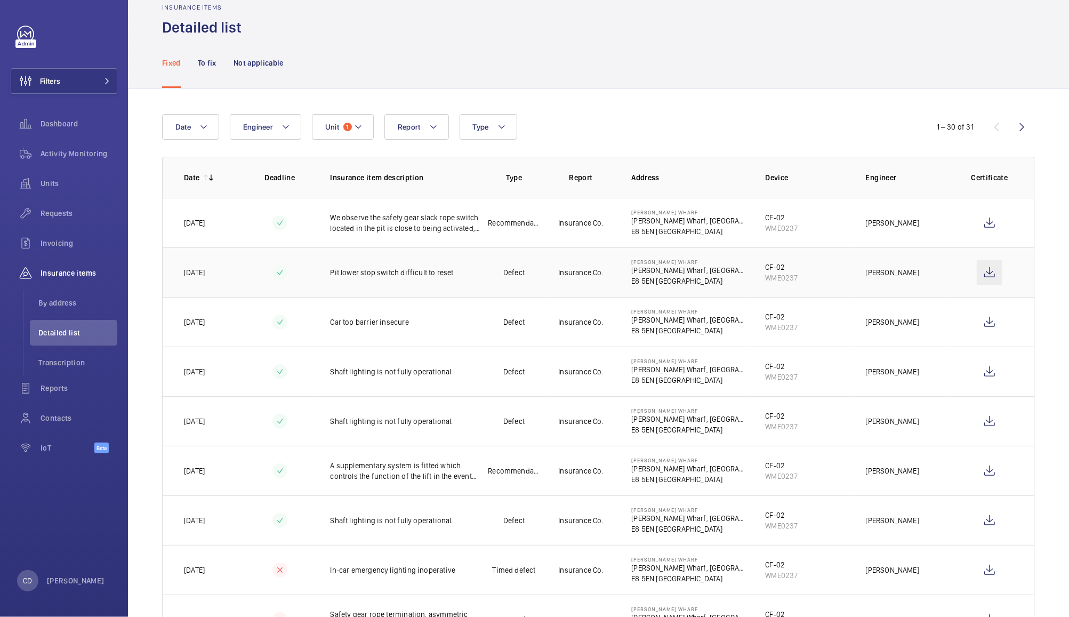
click at [982, 277] on wm-front-icon-button at bounding box center [990, 273] width 26 height 26
